Goal: Book appointment/travel/reservation

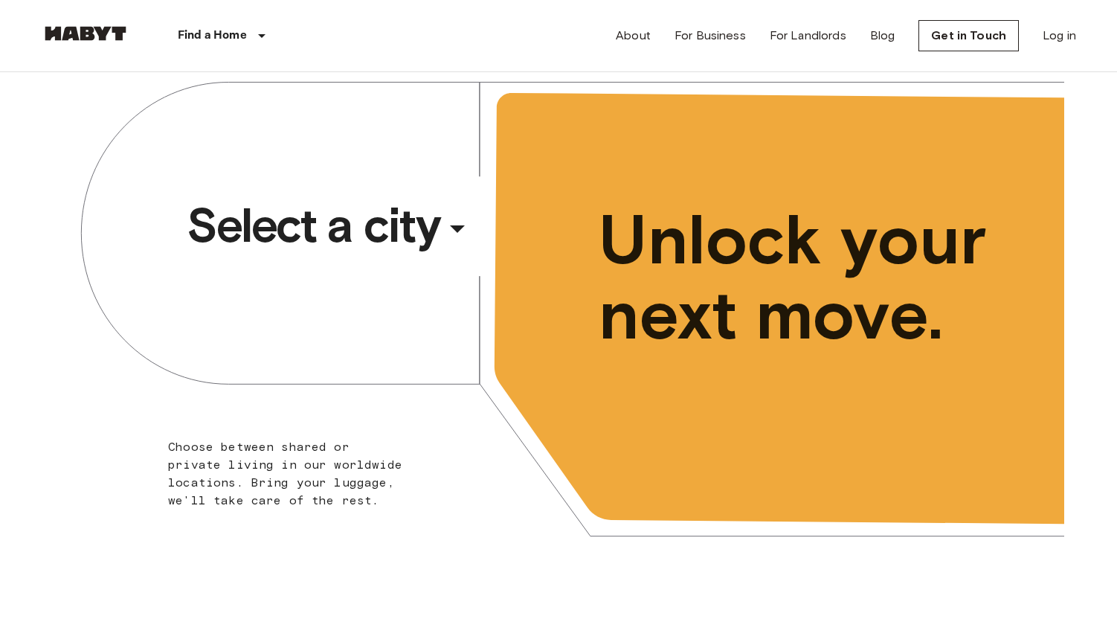
scroll to position [15, 0]
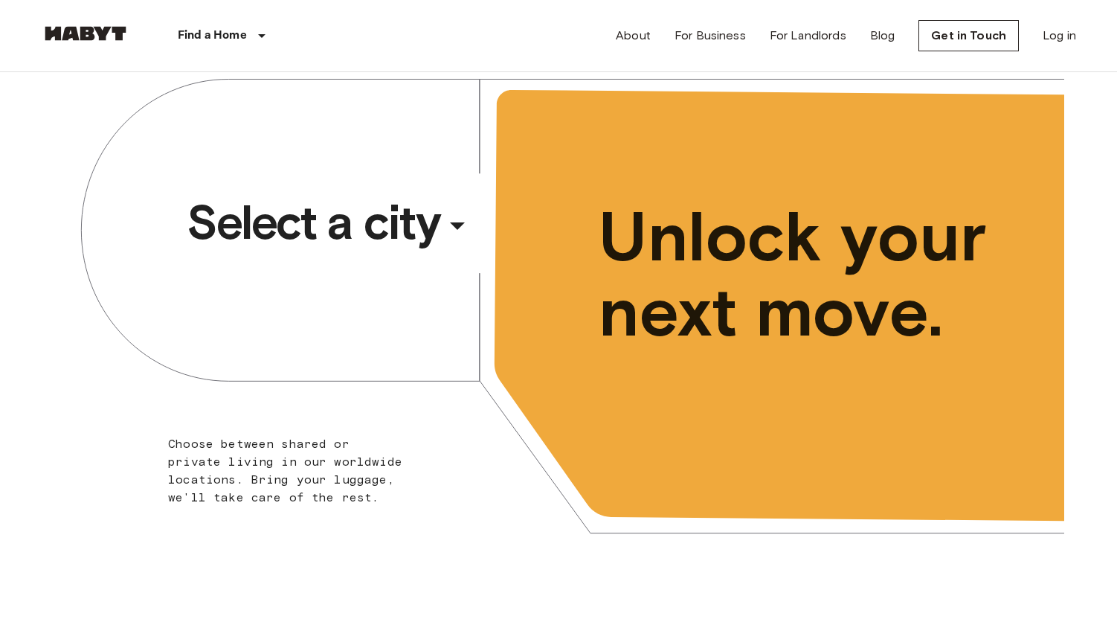
click at [380, 222] on span "Select a city" at bounding box center [313, 222] width 253 height 59
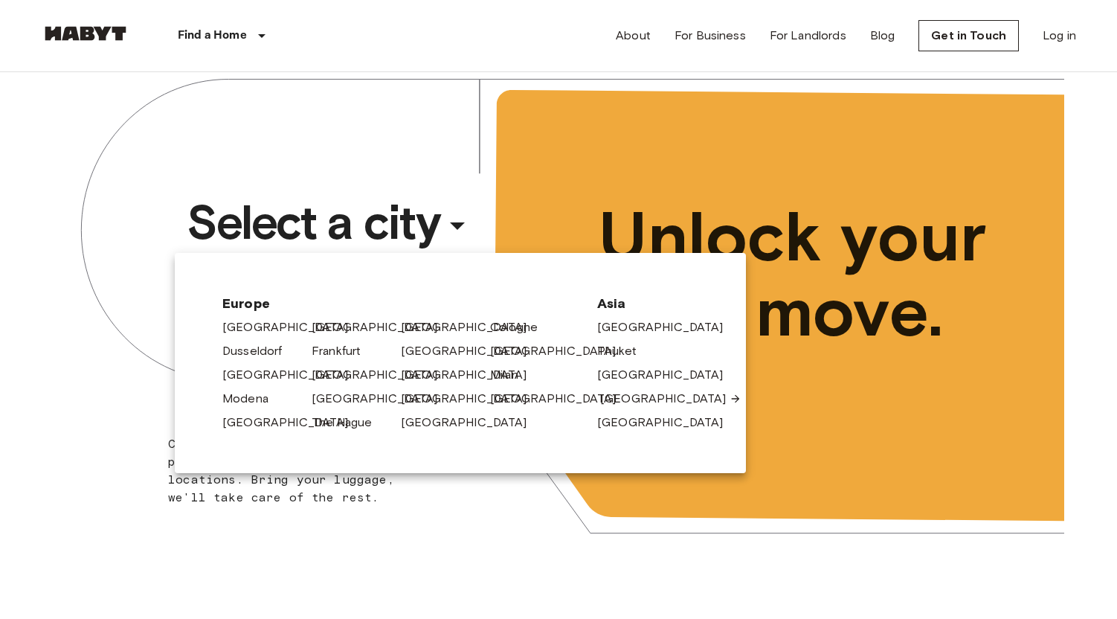
click at [639, 395] on link "[GEOGRAPHIC_DATA]" at bounding box center [670, 399] width 141 height 18
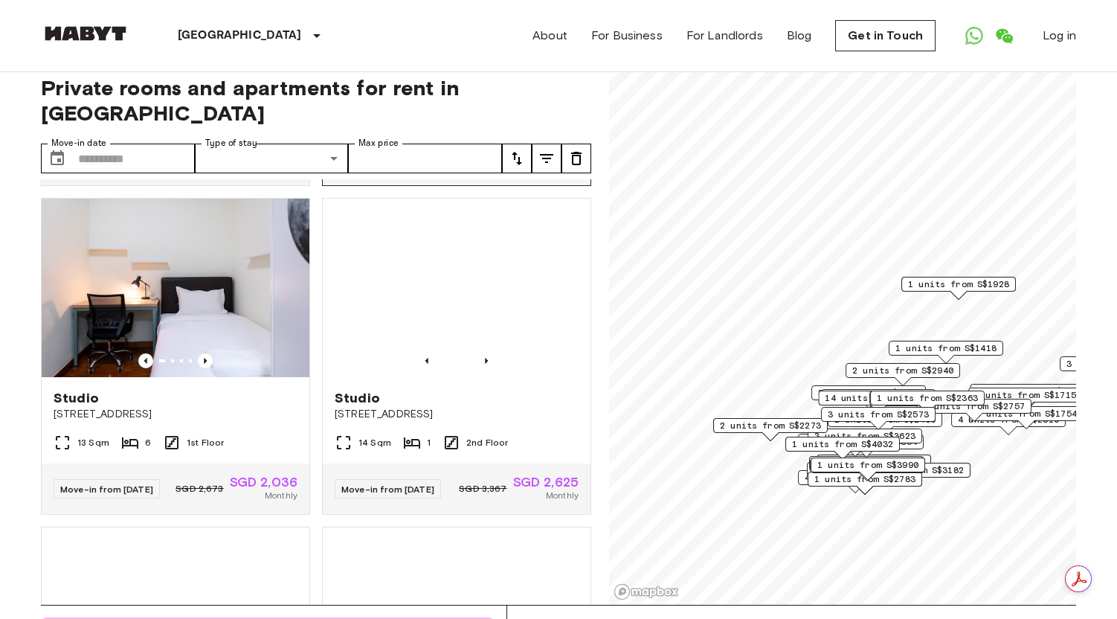
scroll to position [663, 0]
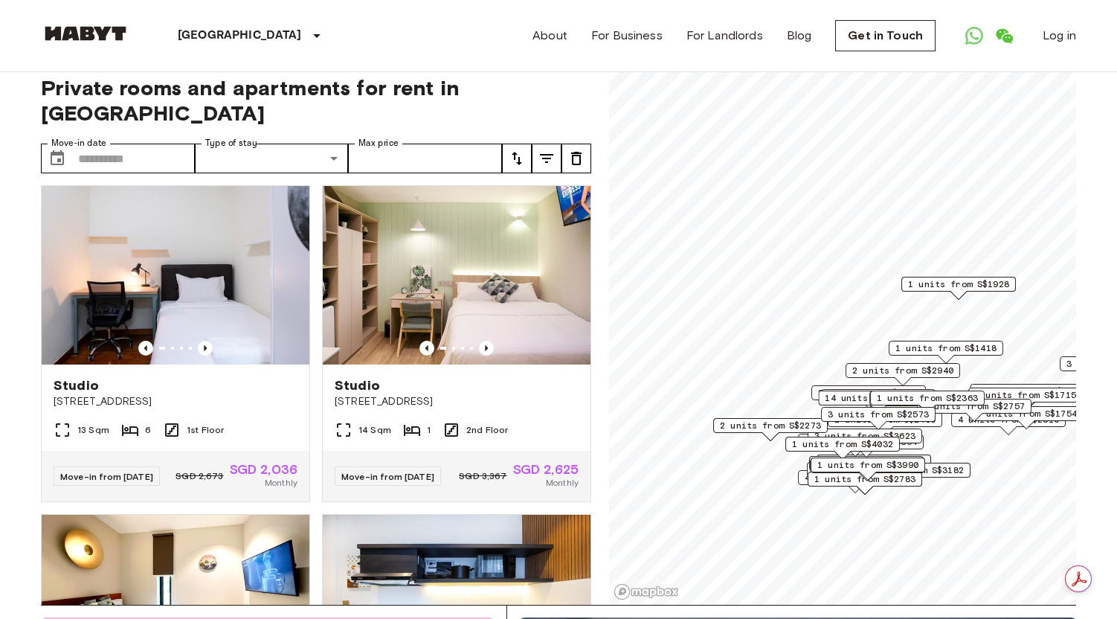
click at [521, 149] on icon "tune" at bounding box center [517, 158] width 18 height 18
click at [564, 190] on li "Lowest price" at bounding box center [576, 188] width 149 height 27
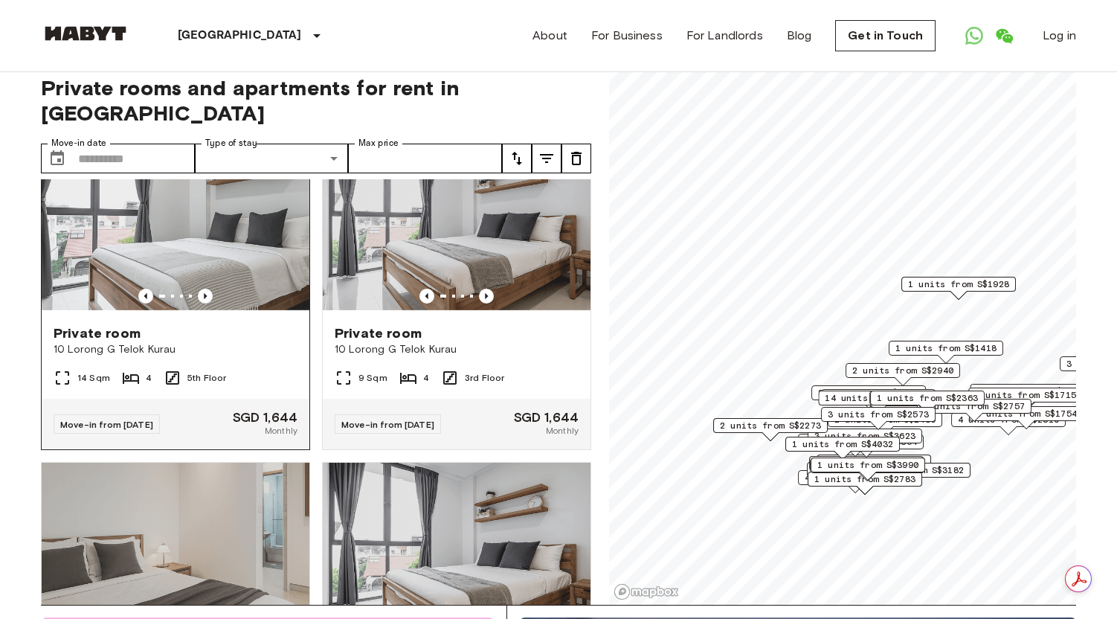
scroll to position [1381, 0]
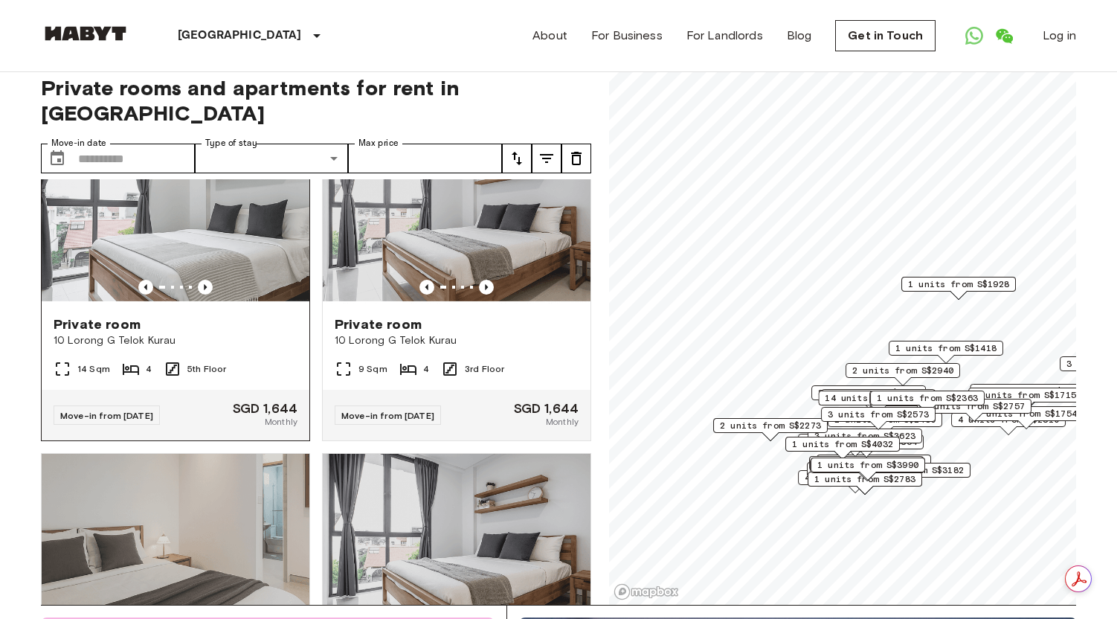
click at [270, 237] on img at bounding box center [176, 214] width 268 height 178
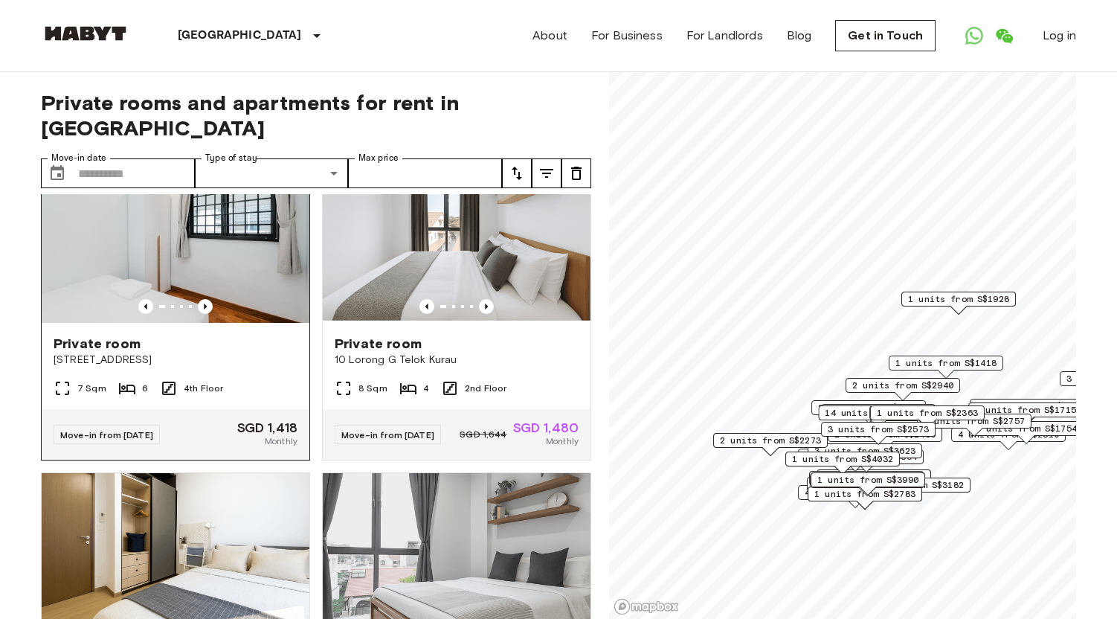
scroll to position [0, 0]
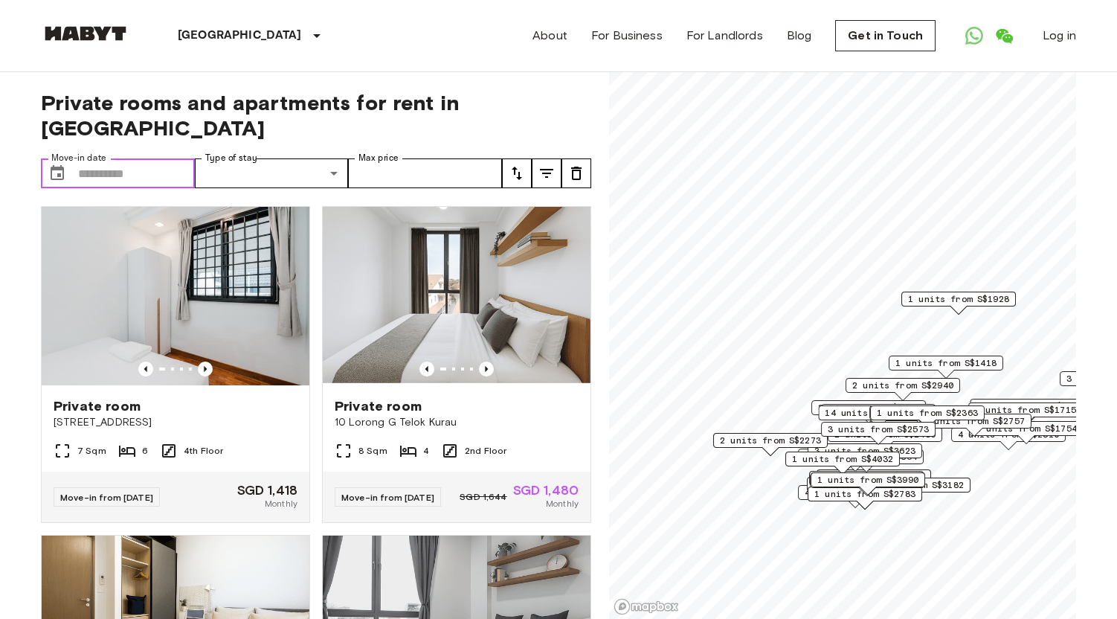
click at [140, 158] on input "Move-in date" at bounding box center [136, 173] width 117 height 30
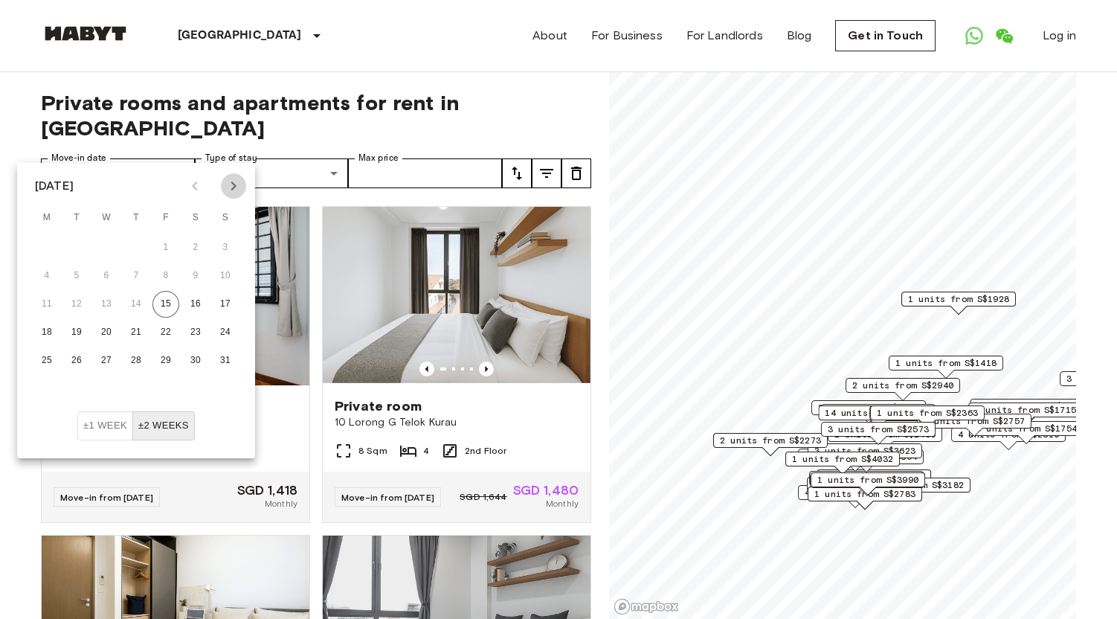
click at [237, 189] on icon "Next month" at bounding box center [234, 186] width 18 height 18
click at [225, 291] on button "21" at bounding box center [225, 304] width 27 height 27
type input "**********"
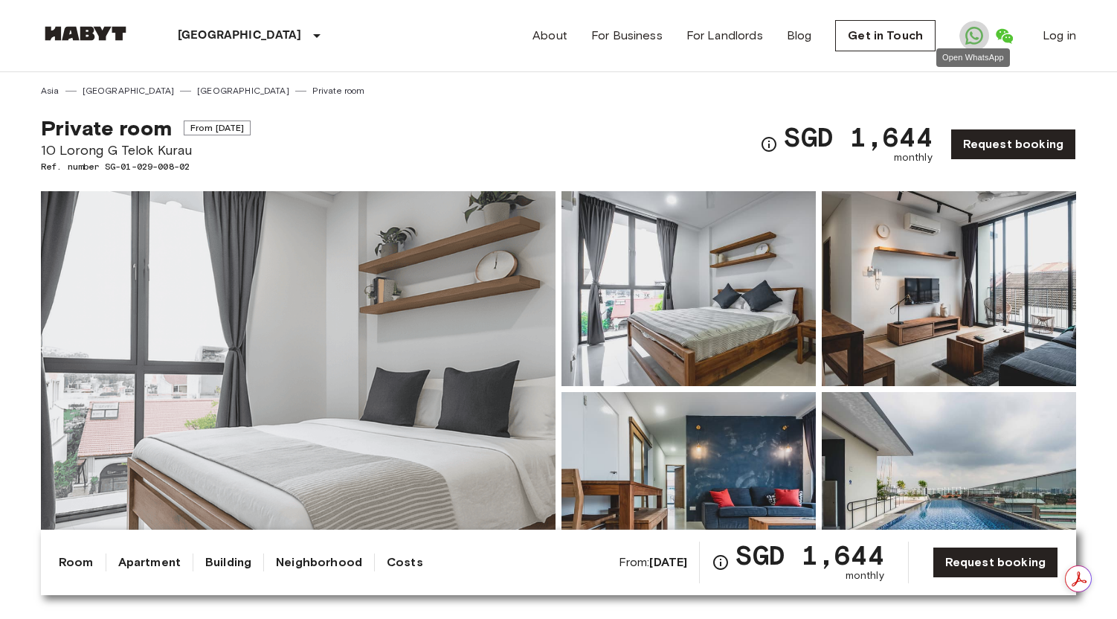
click at [972, 38] on icon "Open WhatsApp" at bounding box center [974, 35] width 9 height 9
